Goal: Transaction & Acquisition: Purchase product/service

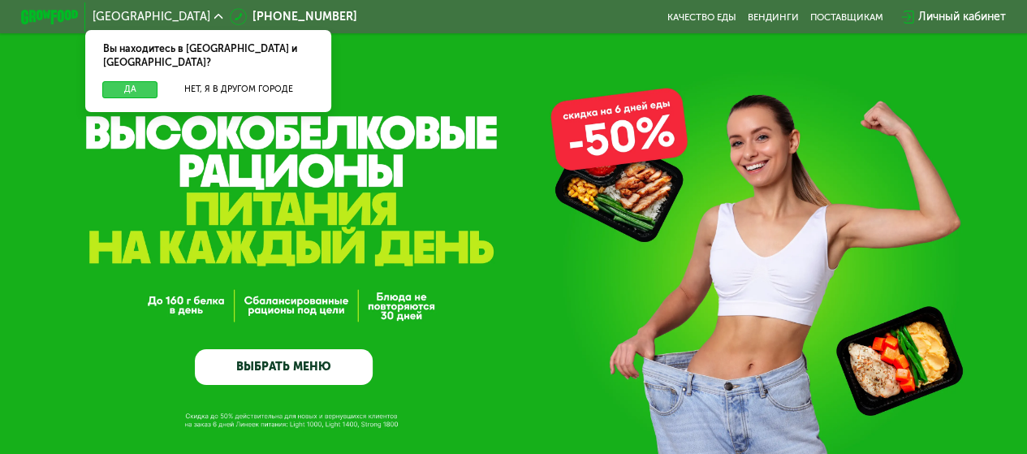
click at [128, 81] on button "Да" at bounding box center [129, 89] width 55 height 17
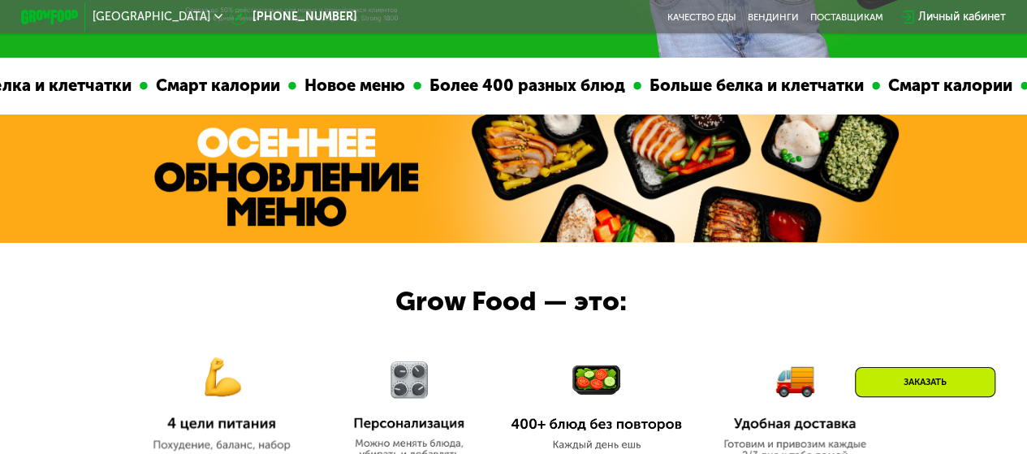
scroll to position [325, 0]
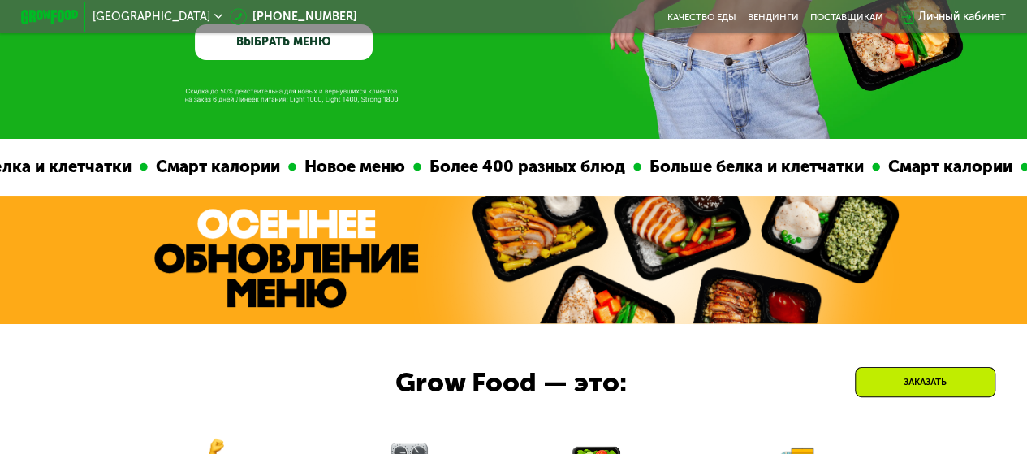
click at [296, 58] on link "ВЫБРАТЬ МЕНЮ" at bounding box center [284, 42] width 178 height 36
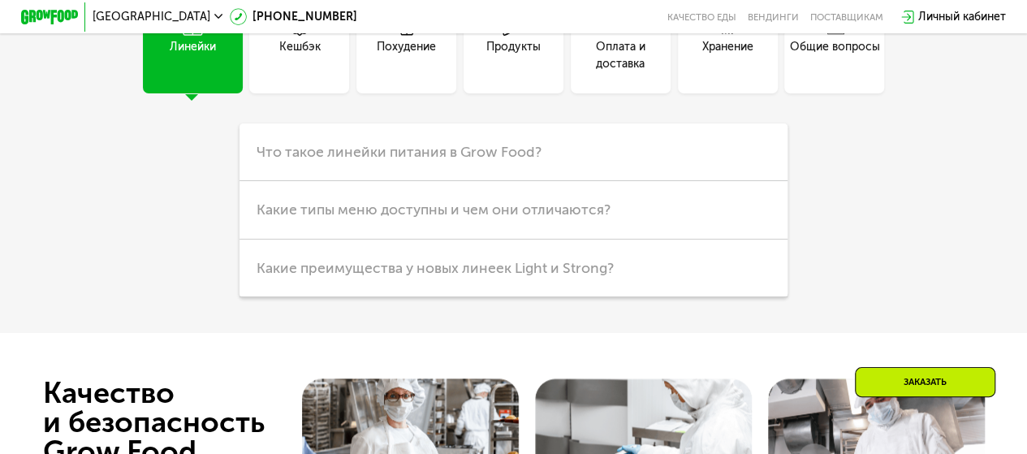
scroll to position [3760, 0]
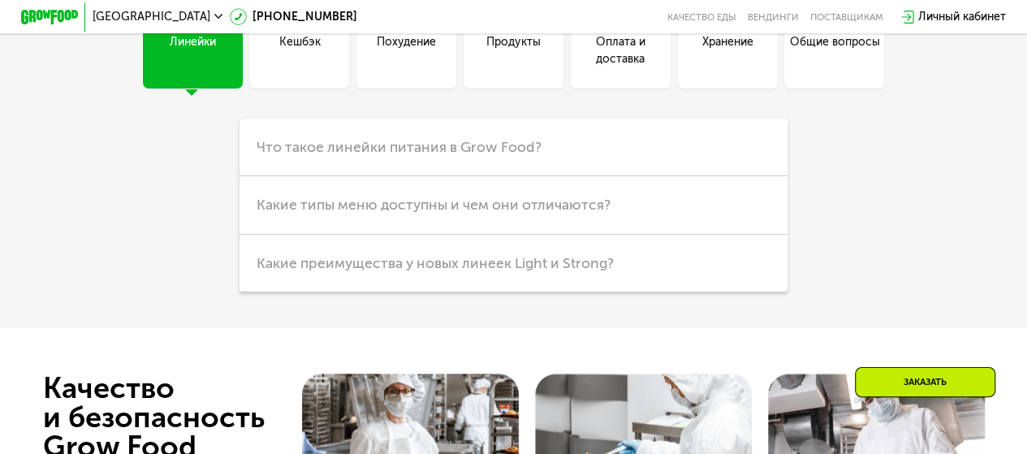
click at [397, 67] on div "Похудение" at bounding box center [406, 50] width 59 height 34
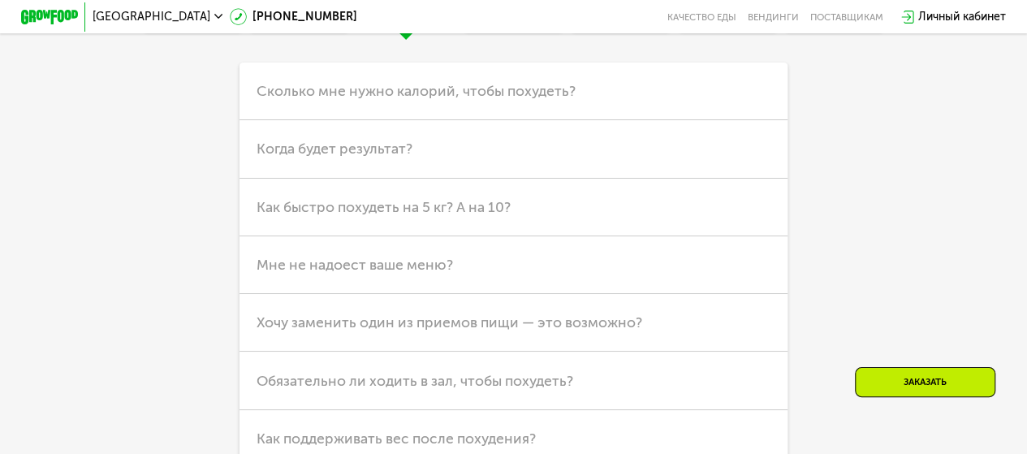
scroll to position [3842, 0]
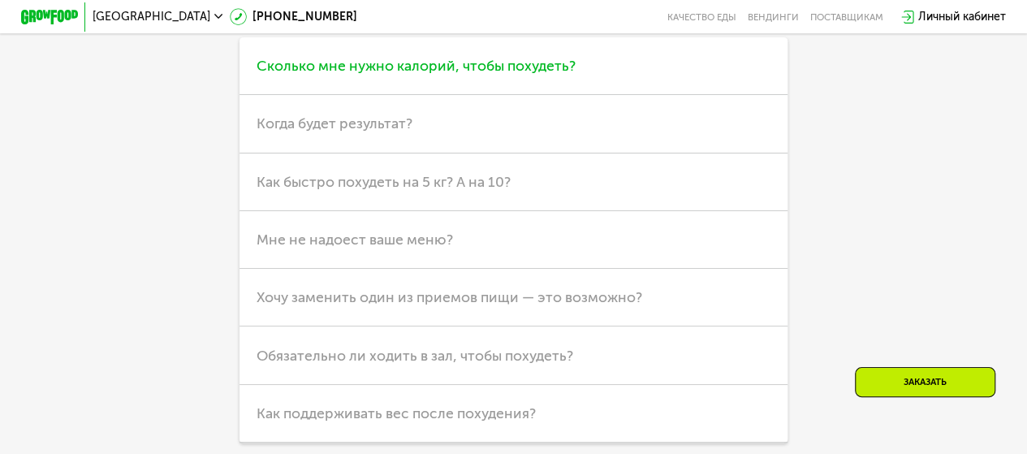
click at [398, 75] on span "Сколько мне нужно калорий, чтобы похудеть?" at bounding box center [416, 66] width 319 height 18
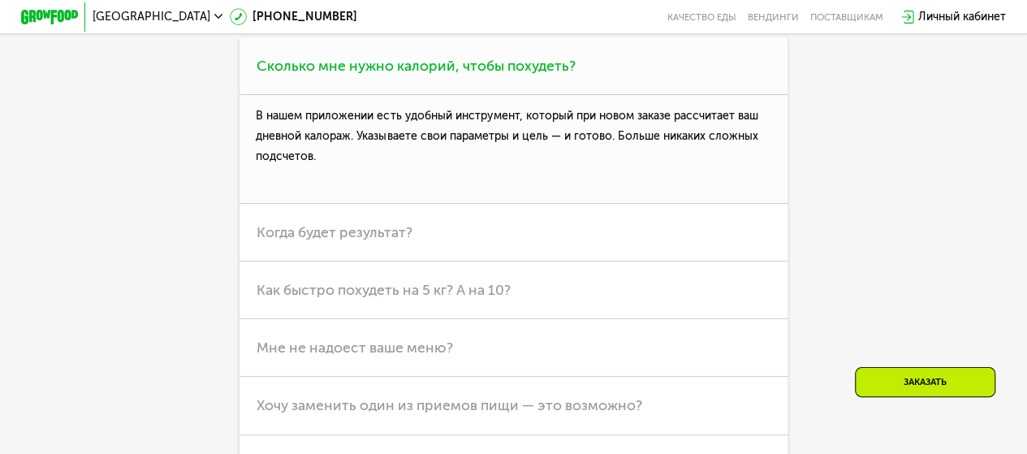
scroll to position [3923, 0]
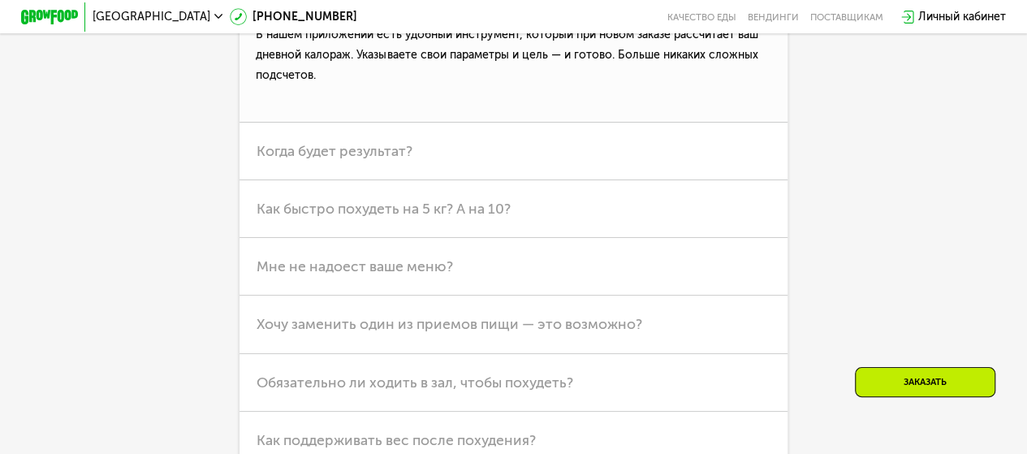
click at [309, 122] on p "В нашем приложении есть удобный инструмент, который при новом заказе рассчитает…" at bounding box center [514, 68] width 548 height 108
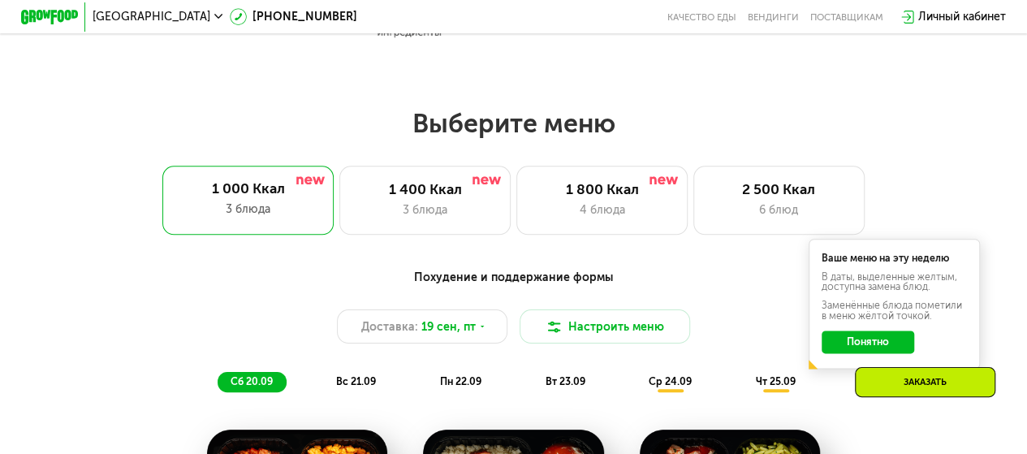
scroll to position [893, 0]
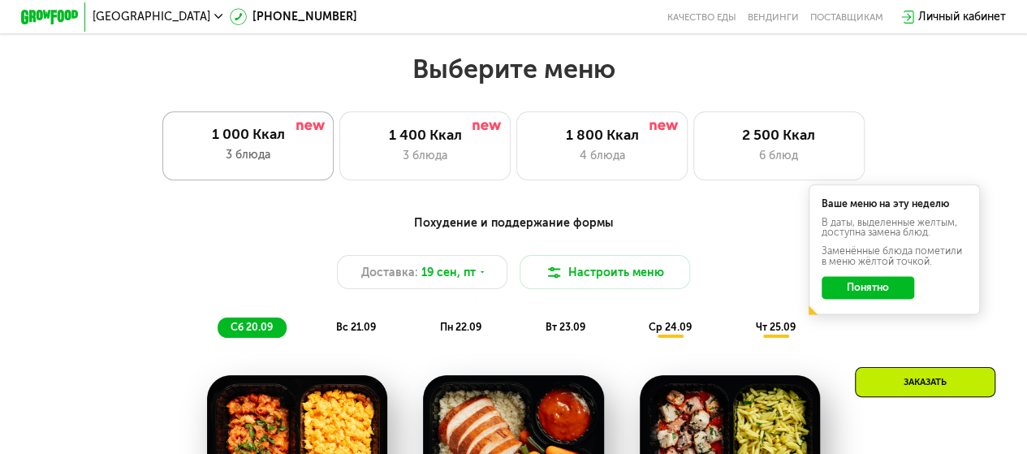
click at [202, 121] on div "1 000 Ккал 3 блюда" at bounding box center [247, 145] width 171 height 68
click at [234, 143] on div "1 000 Ккал" at bounding box center [248, 134] width 142 height 17
click at [426, 164] on div "3 блюда" at bounding box center [425, 155] width 141 height 17
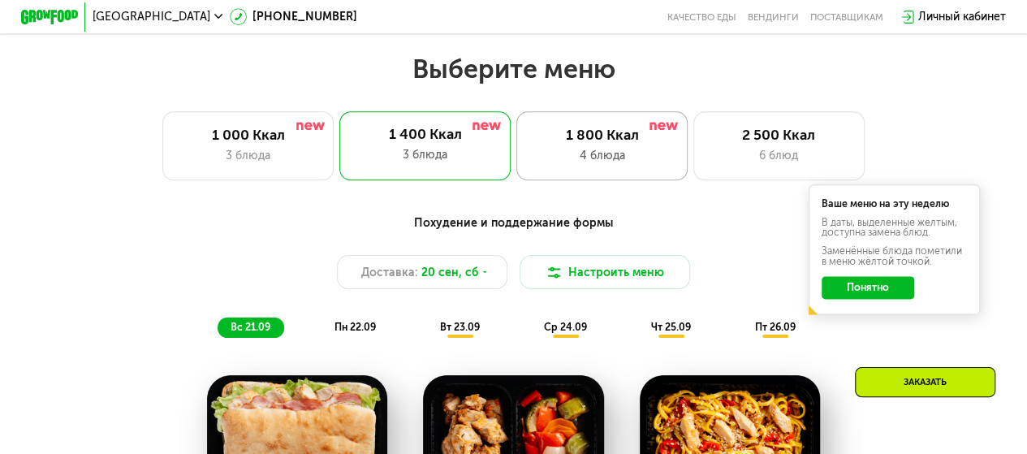
click at [583, 137] on div "1 800 Ккал" at bounding box center [602, 135] width 141 height 17
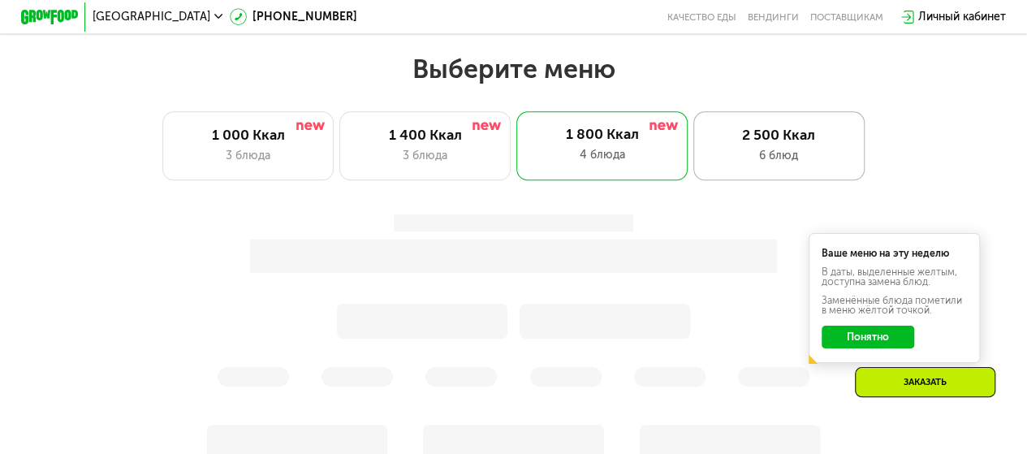
click at [759, 151] on div "2 500 Ккал 6 блюд" at bounding box center [779, 145] width 171 height 68
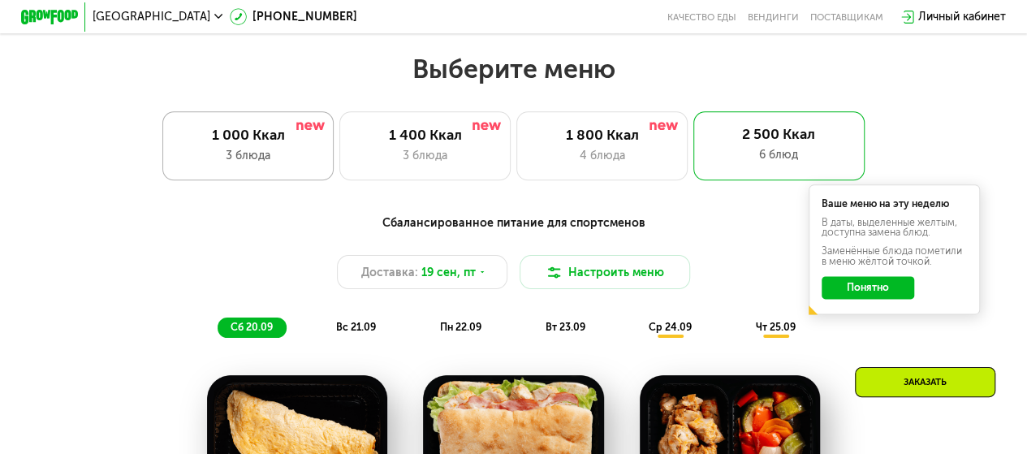
click at [282, 155] on div "3 блюда" at bounding box center [248, 155] width 141 height 17
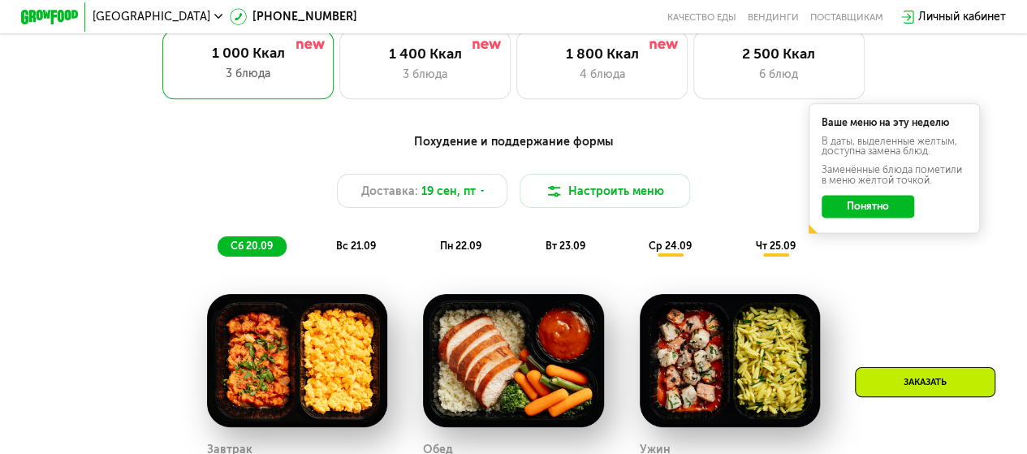
scroll to position [1218, 0]
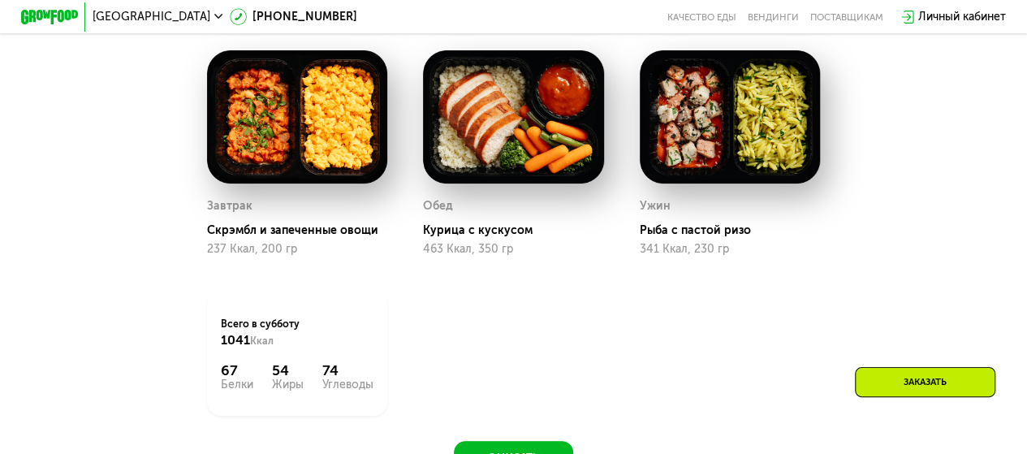
click at [910, 376] on div "Заказать" at bounding box center [925, 382] width 141 height 30
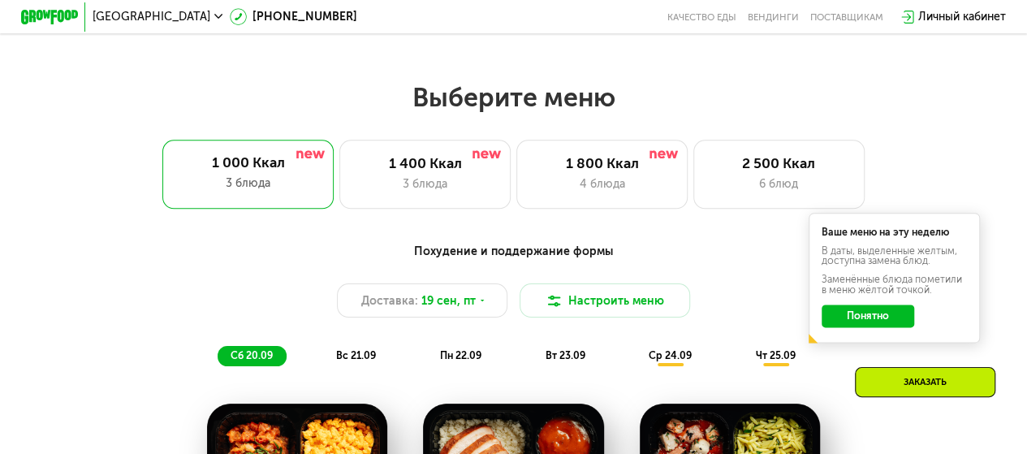
scroll to position [850, 0]
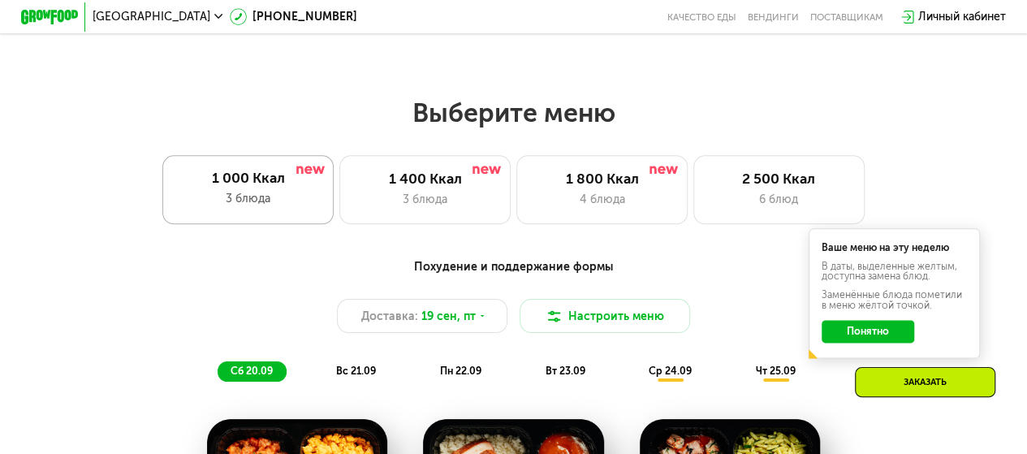
click at [285, 199] on div "3 блюда" at bounding box center [248, 198] width 142 height 17
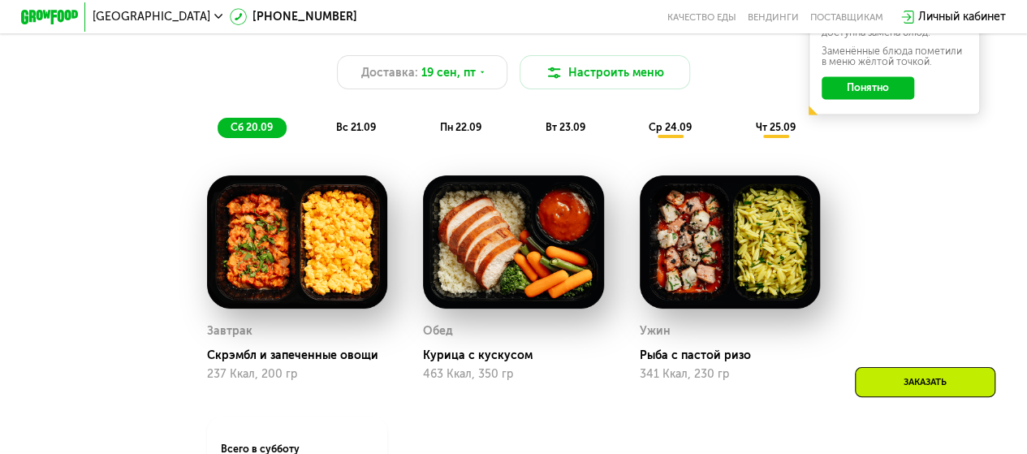
click at [367, 133] on span "вс 21.09" at bounding box center [356, 127] width 40 height 12
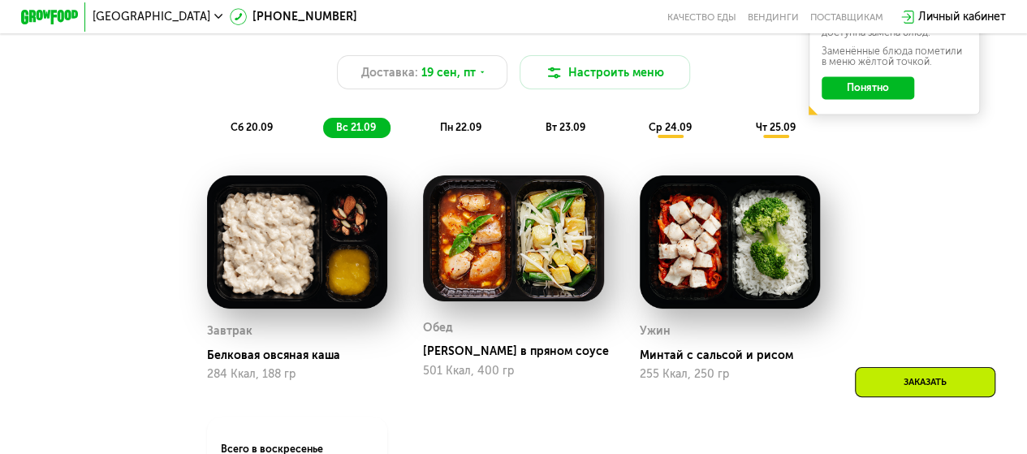
click at [461, 133] on span "пн 22.09" at bounding box center [460, 127] width 41 height 12
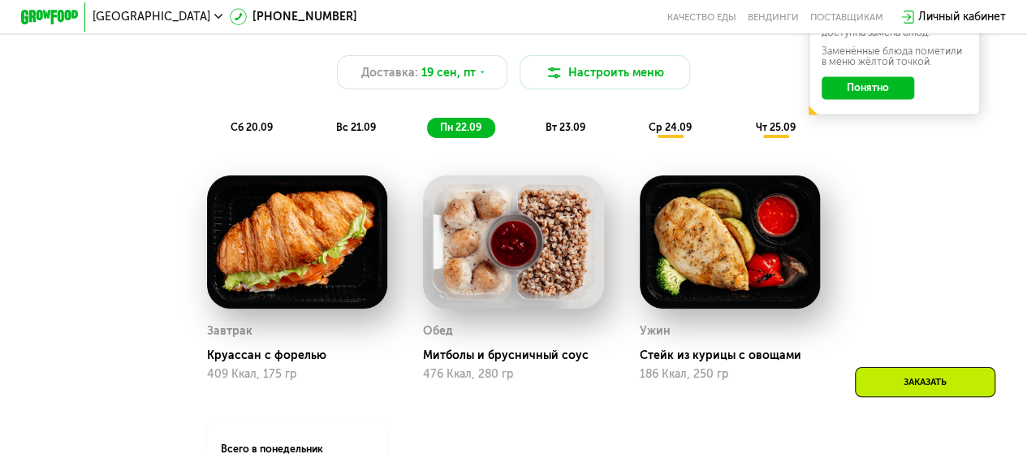
click at [558, 133] on span "вт 23.09" at bounding box center [565, 127] width 40 height 12
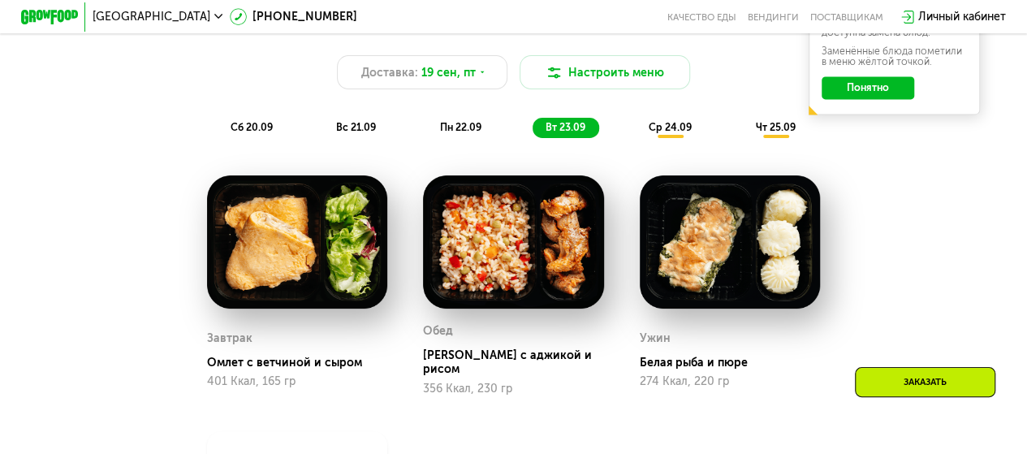
click at [664, 138] on div "ср 24.09" at bounding box center [671, 128] width 70 height 20
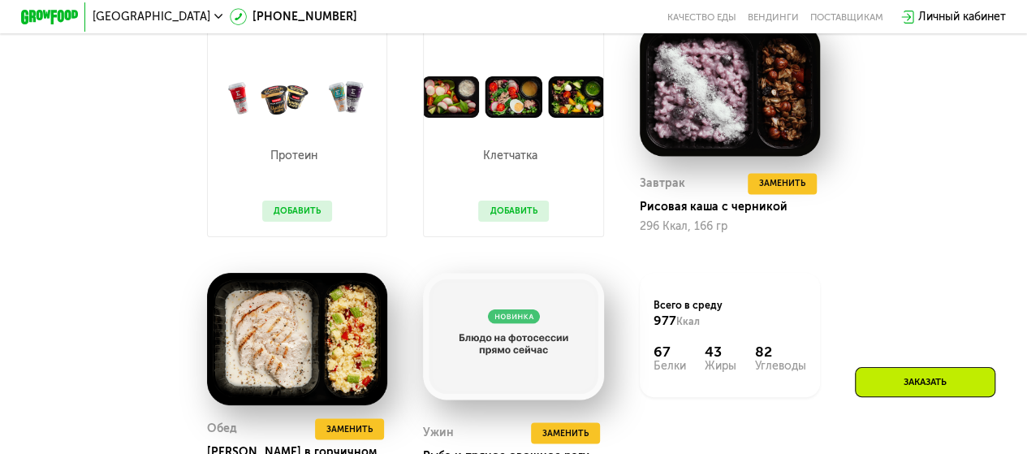
scroll to position [1174, 0]
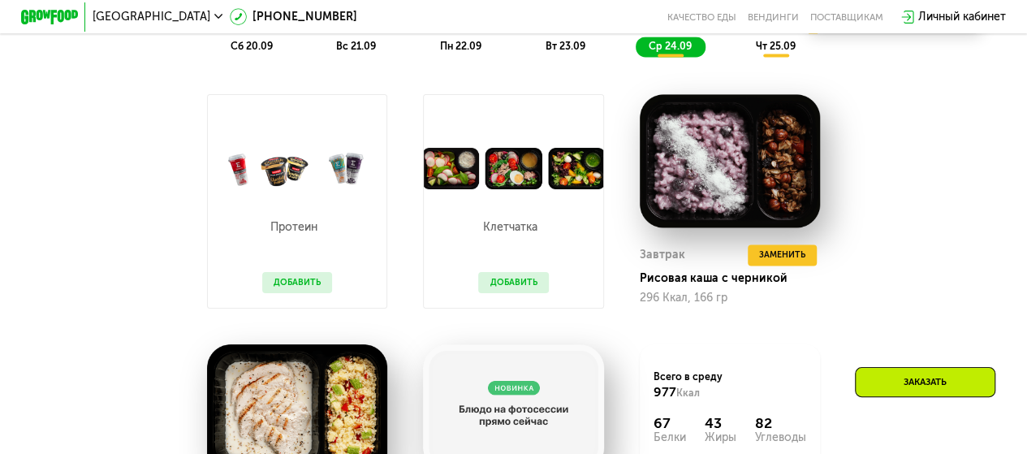
click at [788, 51] on span "чт 25.09" at bounding box center [775, 46] width 40 height 12
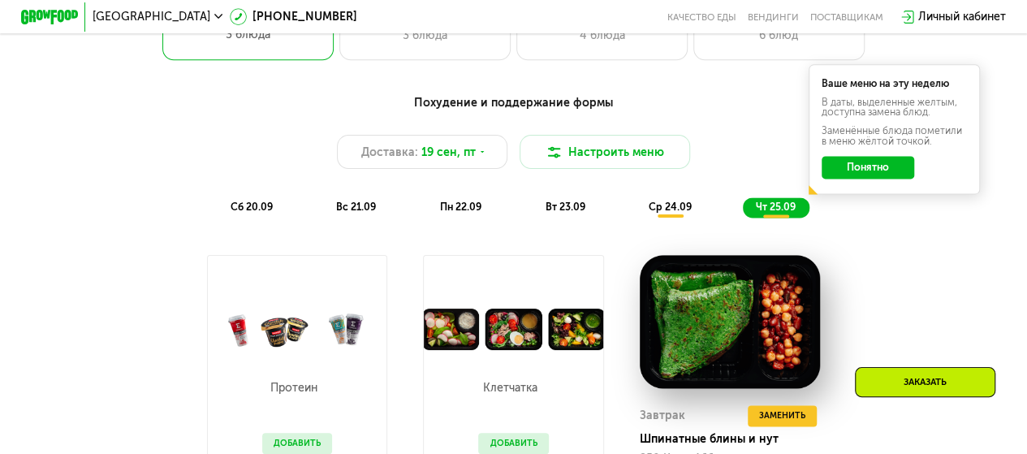
scroll to position [1012, 0]
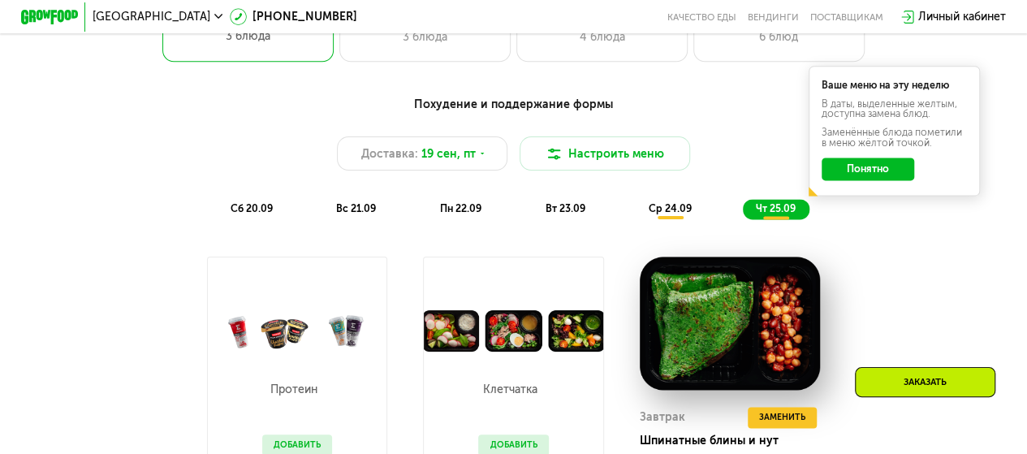
click at [31, 18] on img at bounding box center [49, 17] width 56 height 15
click at [63, 20] on img at bounding box center [49, 17] width 56 height 15
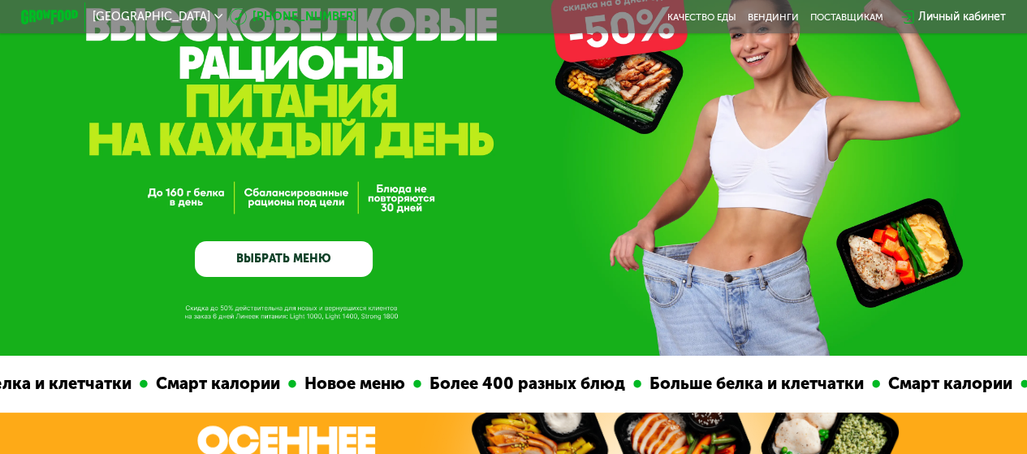
scroll to position [0, 0]
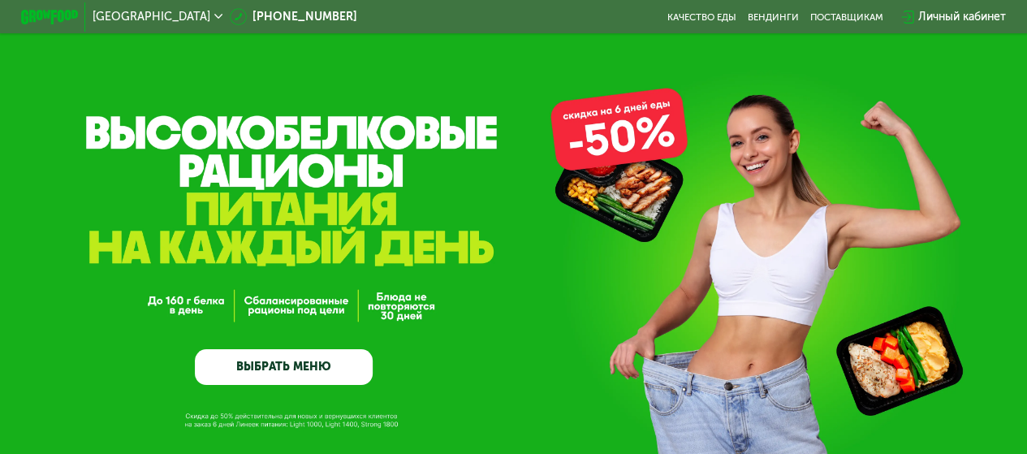
click at [41, 15] on img at bounding box center [49, 17] width 56 height 15
drag, startPoint x: 638, startPoint y: 140, endPoint x: 632, endPoint y: 134, distance: 8.6
click at [638, 141] on div "GrowFood — доставка правильного питания ВЫБРАТЬ МЕНЮ" at bounding box center [513, 232] width 1027 height 464
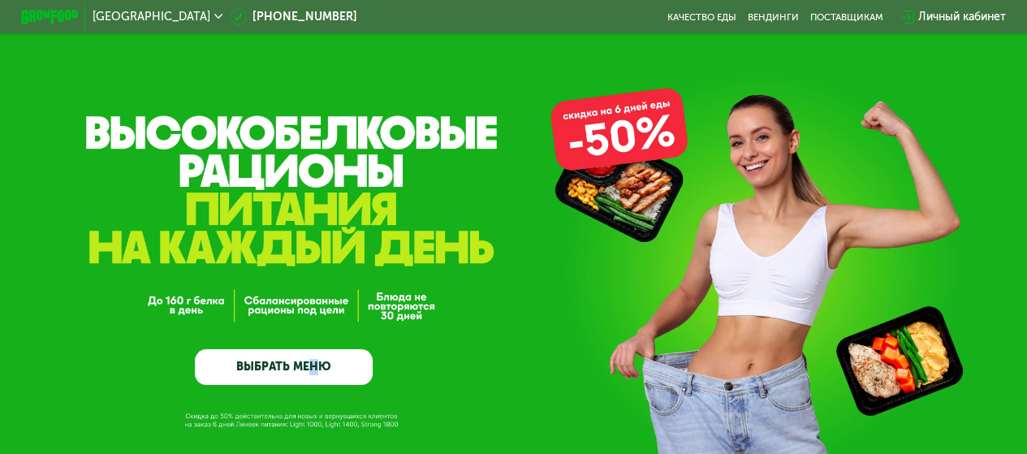
click at [315, 105] on div "GrowFood — доставка правильного питания ВЫБРАТЬ МЕНЮ" at bounding box center [513, 232] width 1027 height 464
click at [230, 20] on link "[PHONE_NUMBER]" at bounding box center [294, 16] width 128 height 17
click at [230, 14] on link "[PHONE_NUMBER]" at bounding box center [294, 16] width 128 height 17
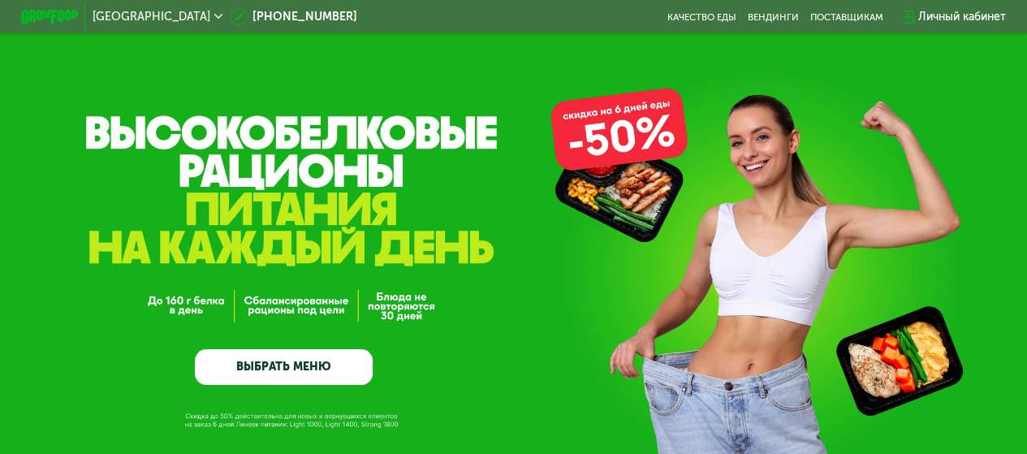
click at [388, 227] on div "GrowFood — доставка правильного питания ВЫБРАТЬ МЕНЮ" at bounding box center [513, 274] width 1027 height 221
drag, startPoint x: 57, startPoint y: 20, endPoint x: 28, endPoint y: 7, distance: 32.0
click at [56, 22] on img at bounding box center [49, 17] width 56 height 15
click at [28, 7] on div at bounding box center [50, 16] width 71 height 29
click at [32, 13] on img at bounding box center [49, 17] width 56 height 15
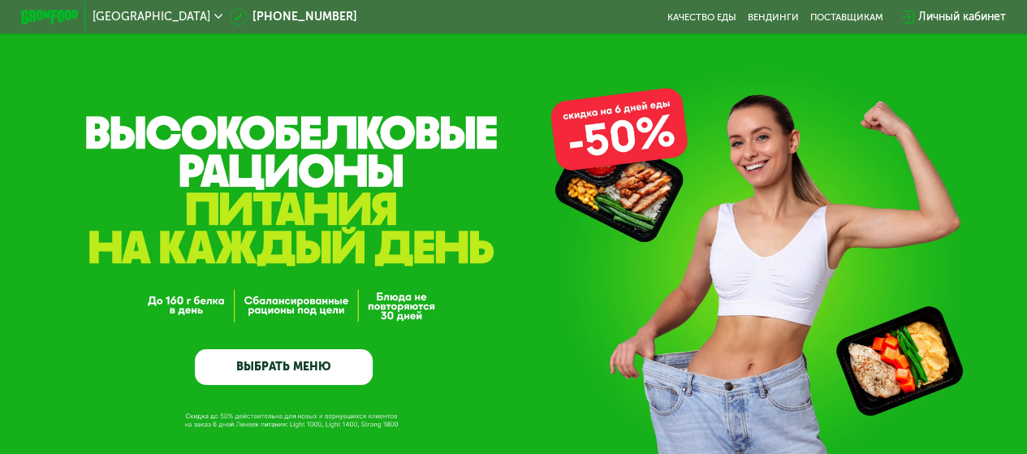
click at [32, 13] on img at bounding box center [49, 17] width 56 height 15
